Goal: Check status: Check status

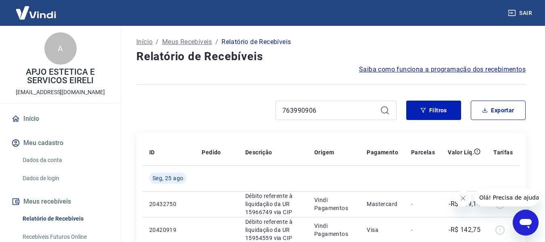
scroll to position [87, 0]
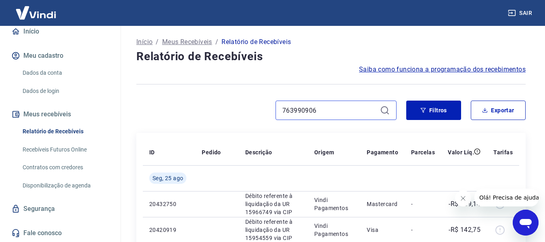
drag, startPoint x: 326, startPoint y: 115, endPoint x: 236, endPoint y: 115, distance: 90.0
click at [236, 115] on div "763990906" at bounding box center [266, 109] width 260 height 19
paste input "[PERSON_NAME]"
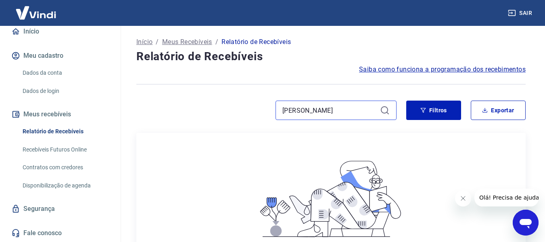
click at [314, 107] on input "[PERSON_NAME]" at bounding box center [329, 110] width 94 height 12
paste input "748168610"
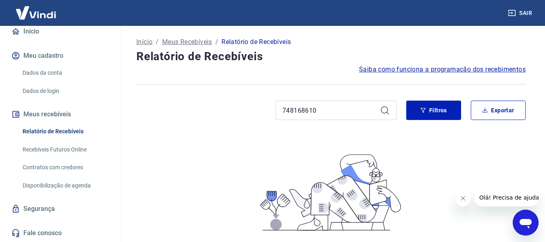
click at [384, 108] on div "748168610" at bounding box center [336, 109] width 121 height 19
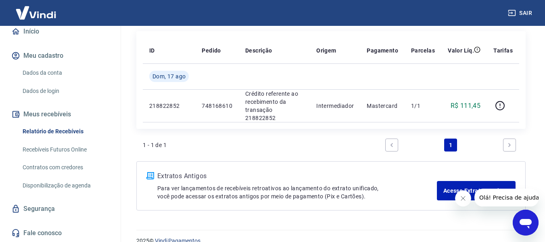
scroll to position [108, 0]
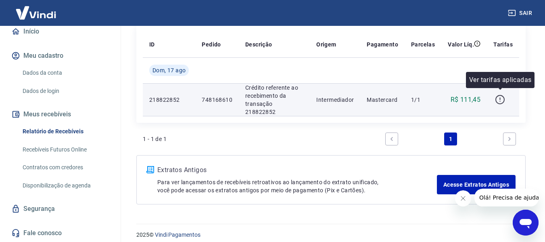
click at [501, 94] on icon "button" at bounding box center [500, 99] width 10 height 10
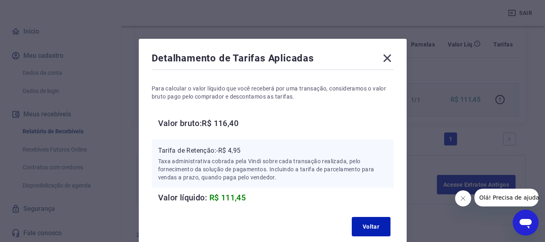
click at [389, 60] on icon at bounding box center [387, 58] width 8 height 8
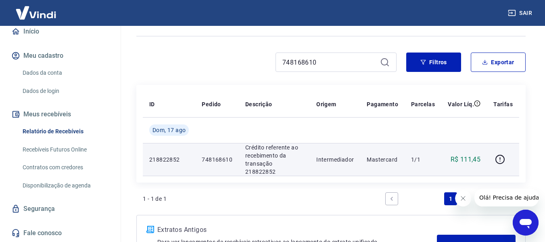
scroll to position [0, 0]
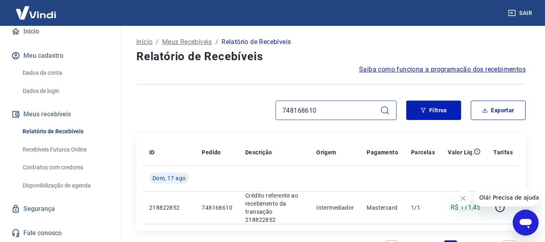
click at [325, 110] on input "748168610" at bounding box center [329, 110] width 94 height 12
paste input "63093886"
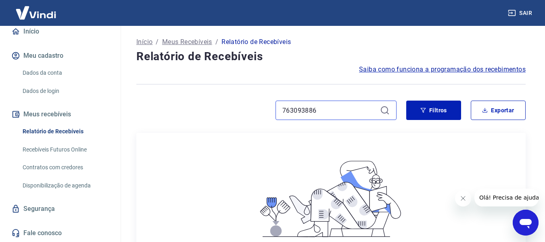
click at [328, 110] on input "763093886" at bounding box center [329, 110] width 94 height 12
drag, startPoint x: 322, startPoint y: 111, endPoint x: 251, endPoint y: 117, distance: 70.4
click at [251, 117] on div "763093886" at bounding box center [266, 109] width 260 height 19
click at [387, 111] on icon at bounding box center [385, 110] width 10 height 10
click at [385, 111] on icon at bounding box center [385, 110] width 10 height 10
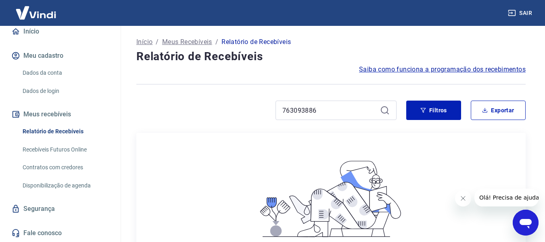
drag, startPoint x: 322, startPoint y: 115, endPoint x: 271, endPoint y: 115, distance: 50.8
click at [271, 115] on div "763093886" at bounding box center [266, 109] width 260 height 19
click at [333, 111] on input "763093886" at bounding box center [329, 110] width 94 height 12
type input "7"
paste input "749986002"
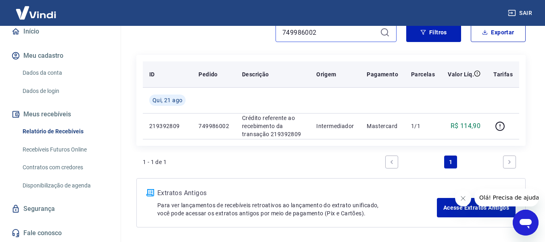
scroll to position [81, 0]
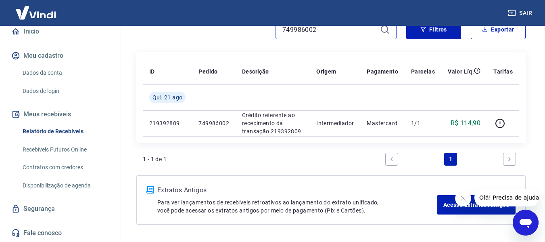
drag, startPoint x: 323, startPoint y: 31, endPoint x: 253, endPoint y: 31, distance: 70.2
click at [255, 31] on div "749986002" at bounding box center [266, 29] width 260 height 19
paste input "66274811"
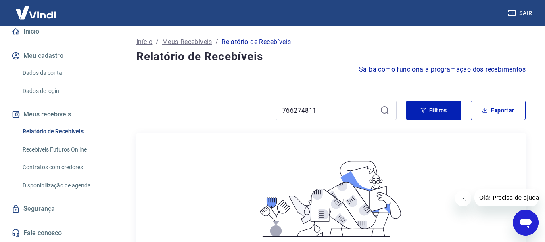
click at [385, 110] on icon at bounding box center [385, 110] width 10 height 10
click at [322, 106] on input "766274811" at bounding box center [329, 110] width 94 height 12
paste input "32998542"
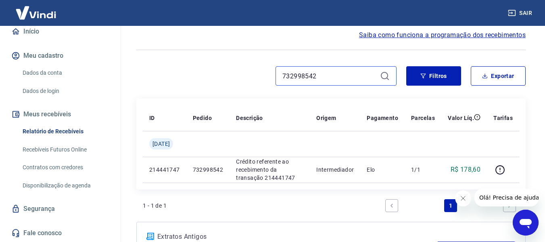
scroll to position [81, 0]
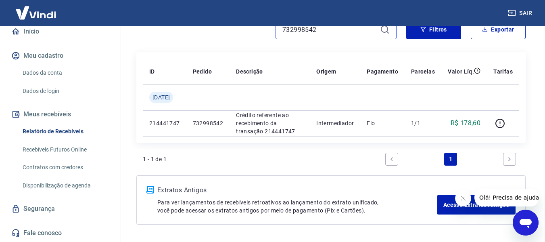
drag, startPoint x: 317, startPoint y: 27, endPoint x: 262, endPoint y: 26, distance: 54.9
click at [262, 26] on div "732998542" at bounding box center [266, 29] width 260 height 19
paste input "4809772"
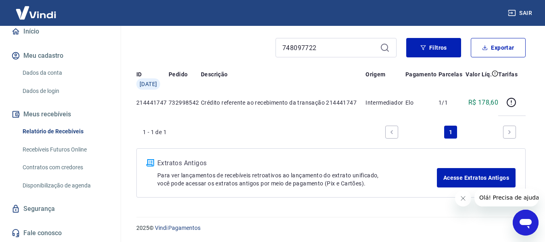
click at [382, 29] on div "Início / Meus Recebíveis / Relatório de Recebíveis Relatório de Recebíveis Saib…" at bounding box center [331, 85] width 409 height 244
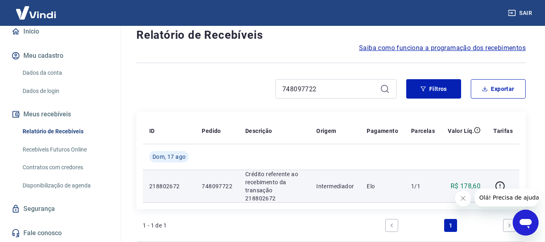
scroll to position [81, 0]
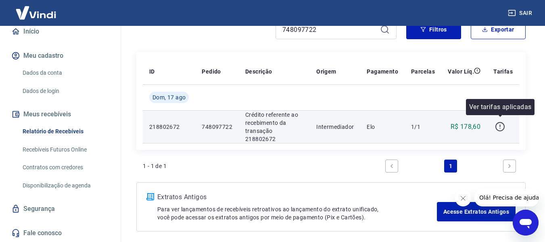
click at [499, 121] on icon "button" at bounding box center [500, 126] width 10 height 10
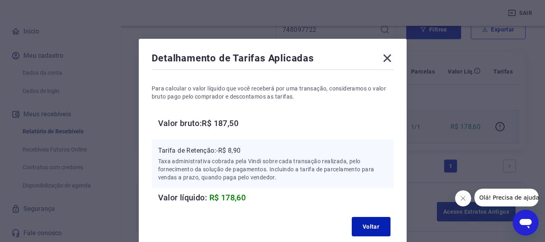
click at [388, 56] on icon at bounding box center [387, 58] width 13 height 13
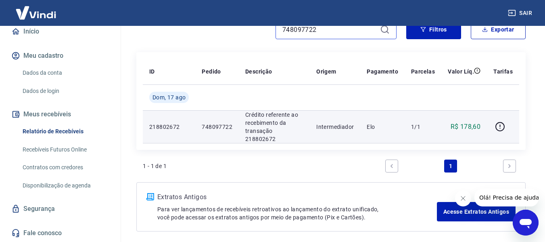
drag, startPoint x: 324, startPoint y: 34, endPoint x: 265, endPoint y: 32, distance: 58.1
click at [265, 32] on div "748097722" at bounding box center [266, 29] width 260 height 19
paste input "63023088"
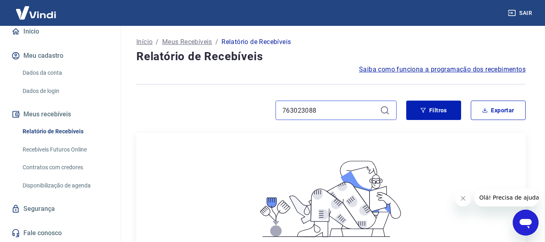
type input "763023088"
